Goal: Check status

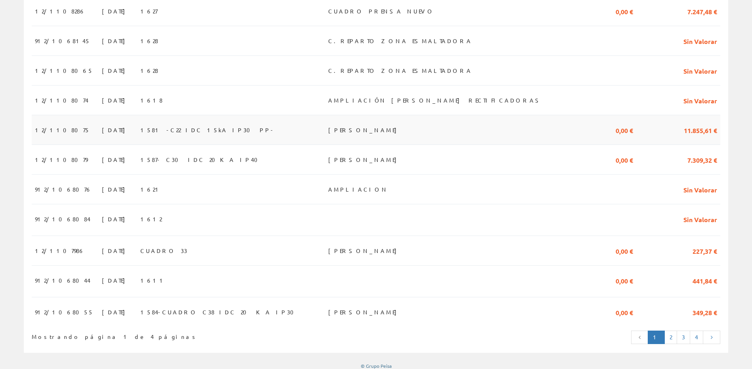
scroll to position [640, 0]
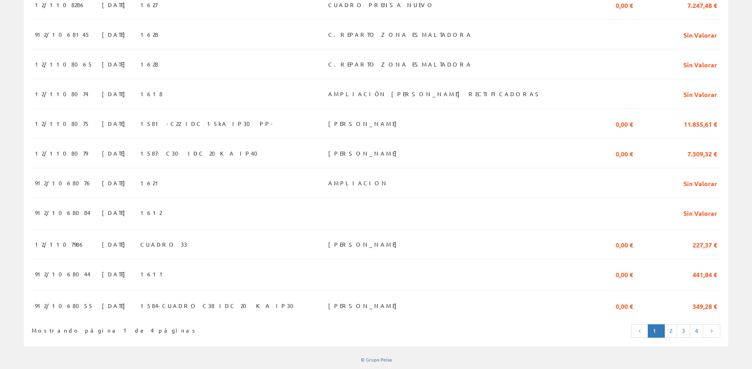
click at [674, 332] on link "2" at bounding box center [670, 331] width 13 height 13
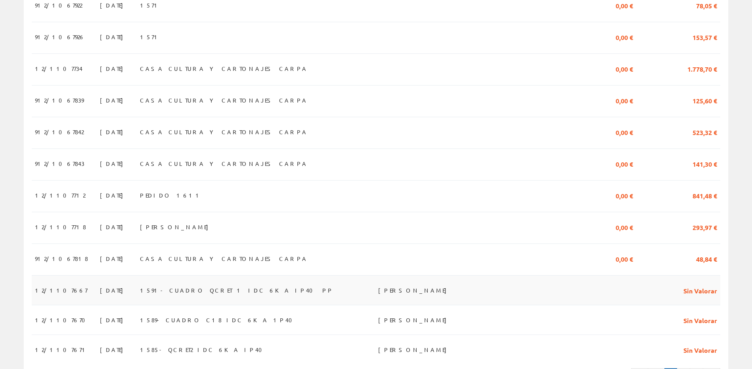
scroll to position [655, 0]
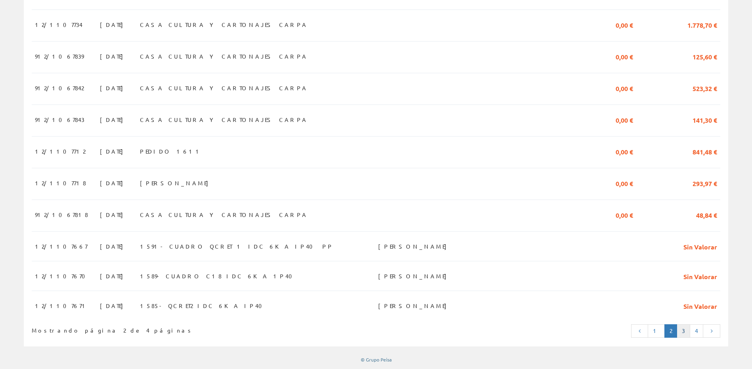
click at [686, 332] on link "3" at bounding box center [682, 331] width 13 height 13
